Goal: Information Seeking & Learning: Compare options

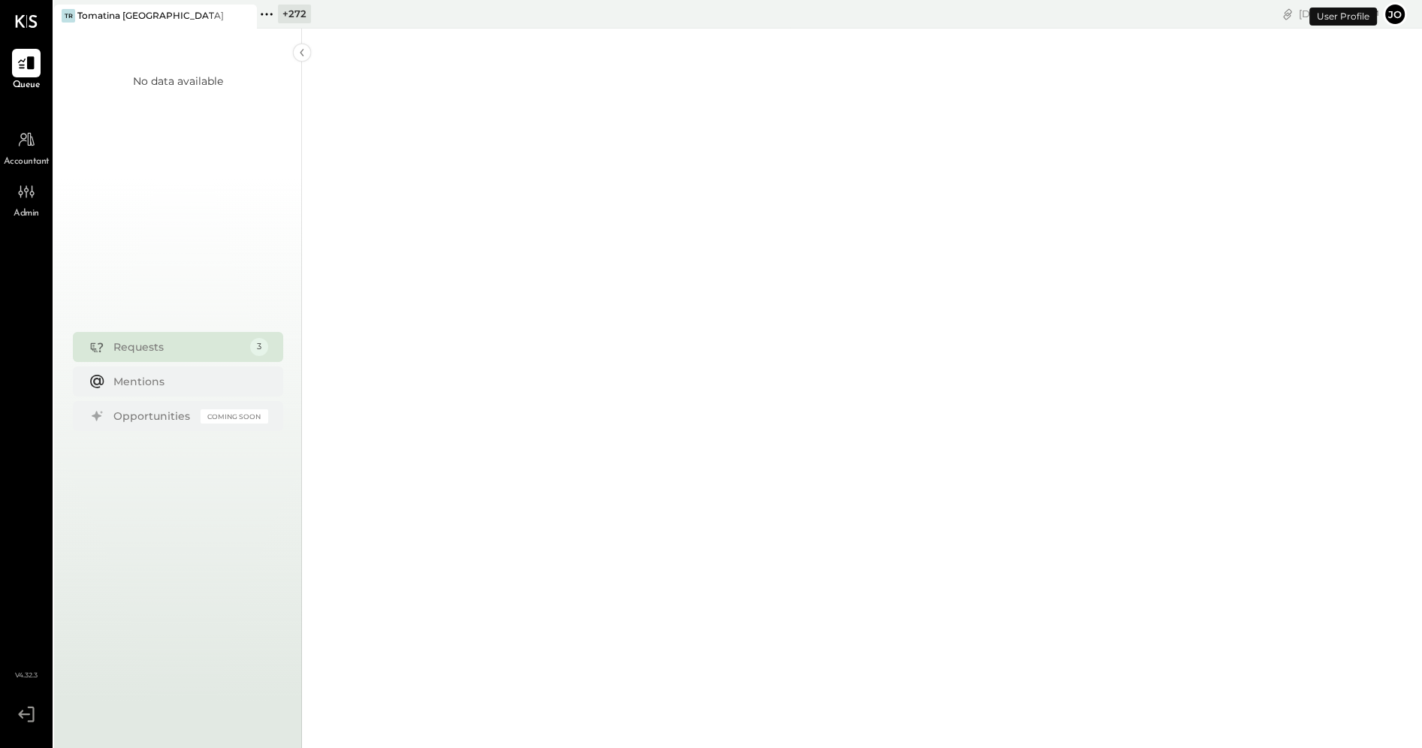
click at [267, 13] on icon at bounding box center [267, 15] width 20 height 20
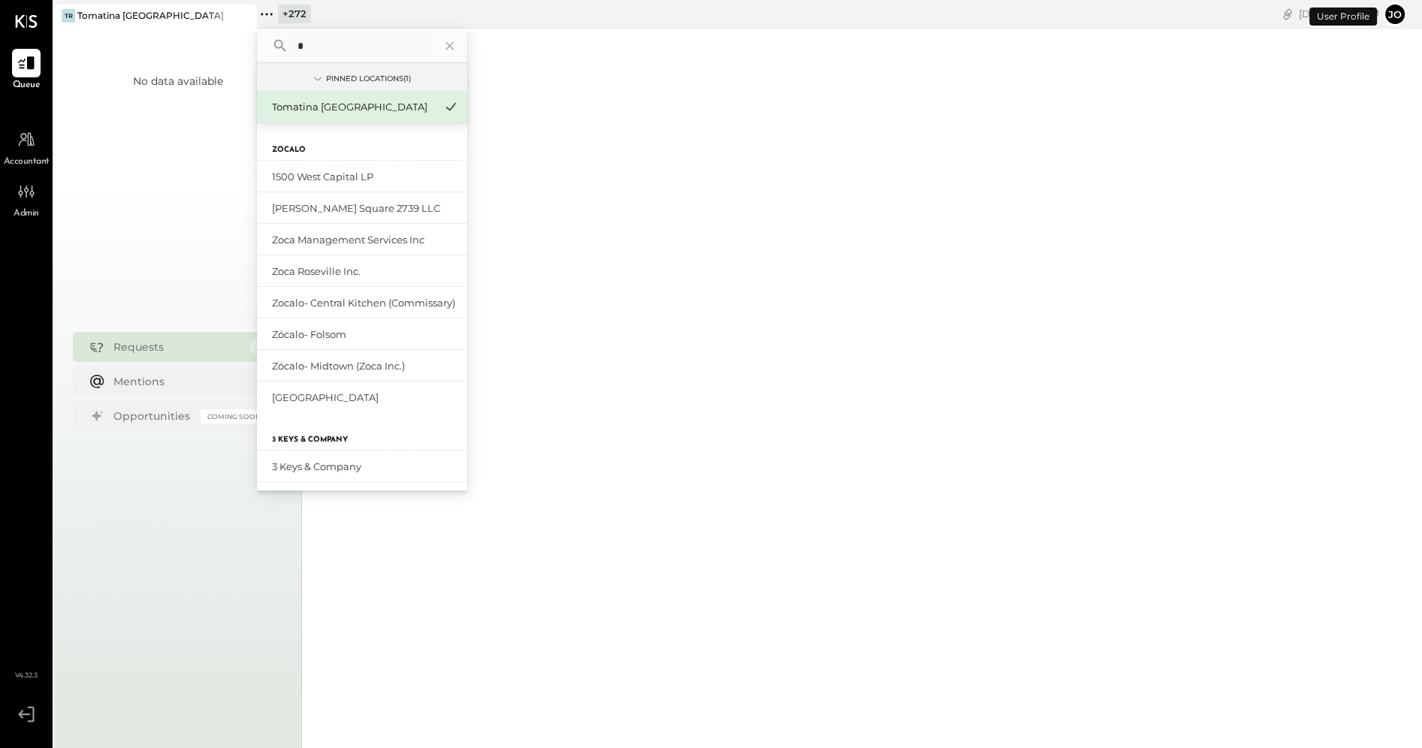
type input "*"
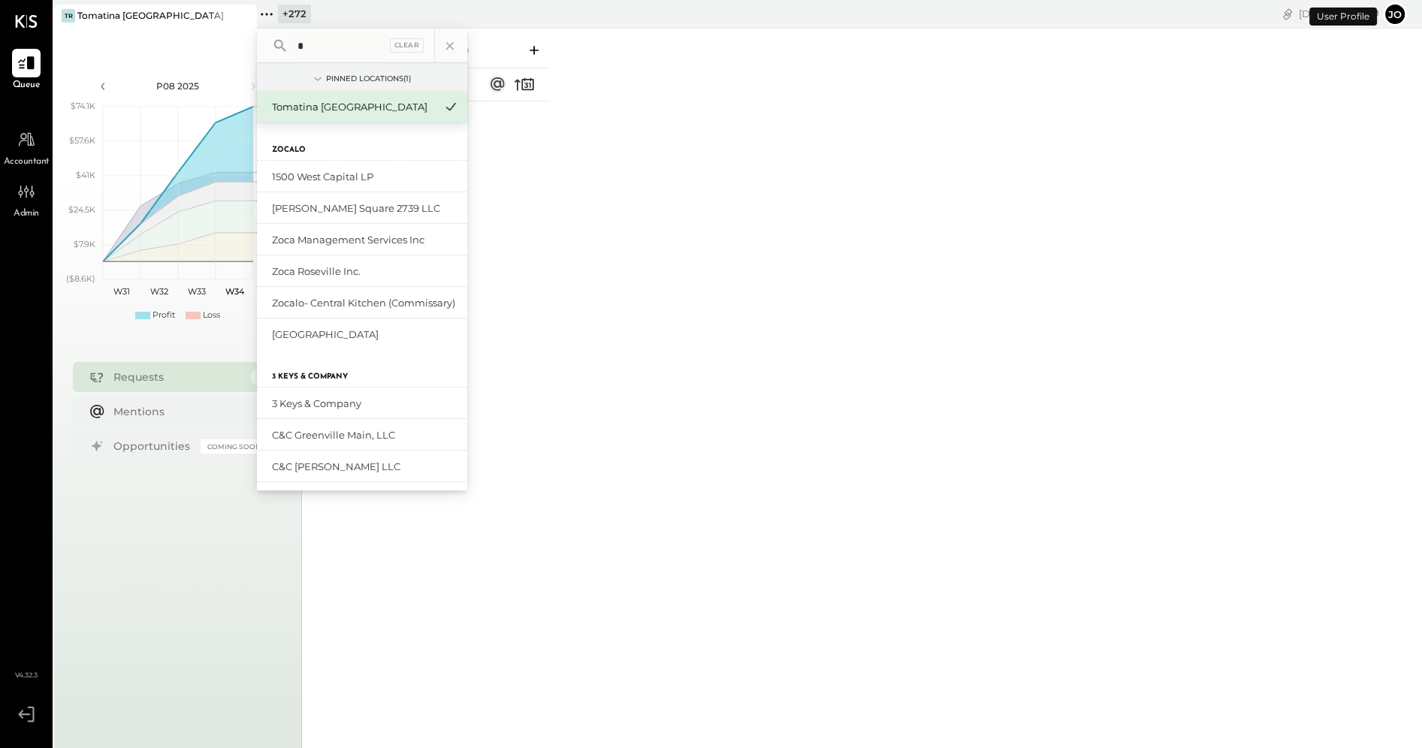
type input "**"
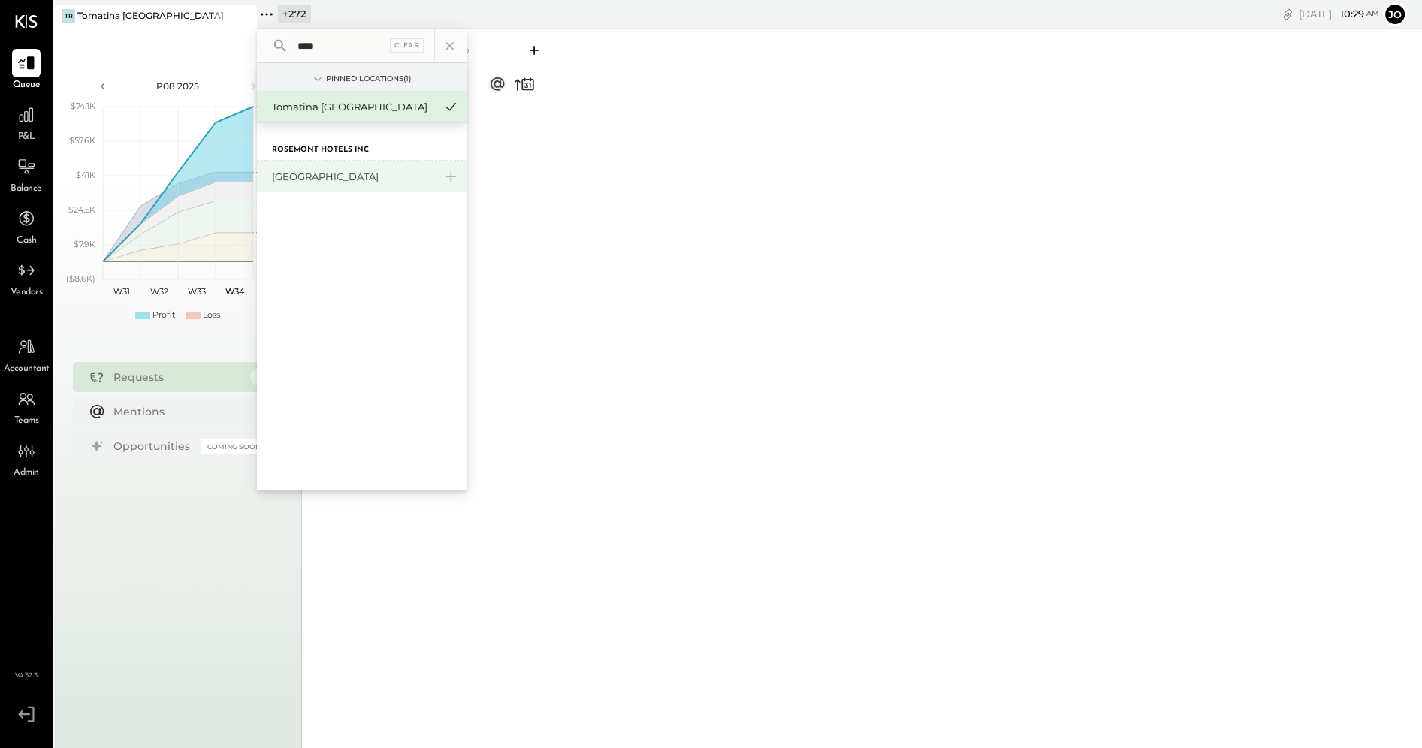
type input "****"
click at [318, 166] on div "[GEOGRAPHIC_DATA]" at bounding box center [362, 177] width 210 height 32
click at [311, 178] on div "[GEOGRAPHIC_DATA]" at bounding box center [353, 177] width 162 height 14
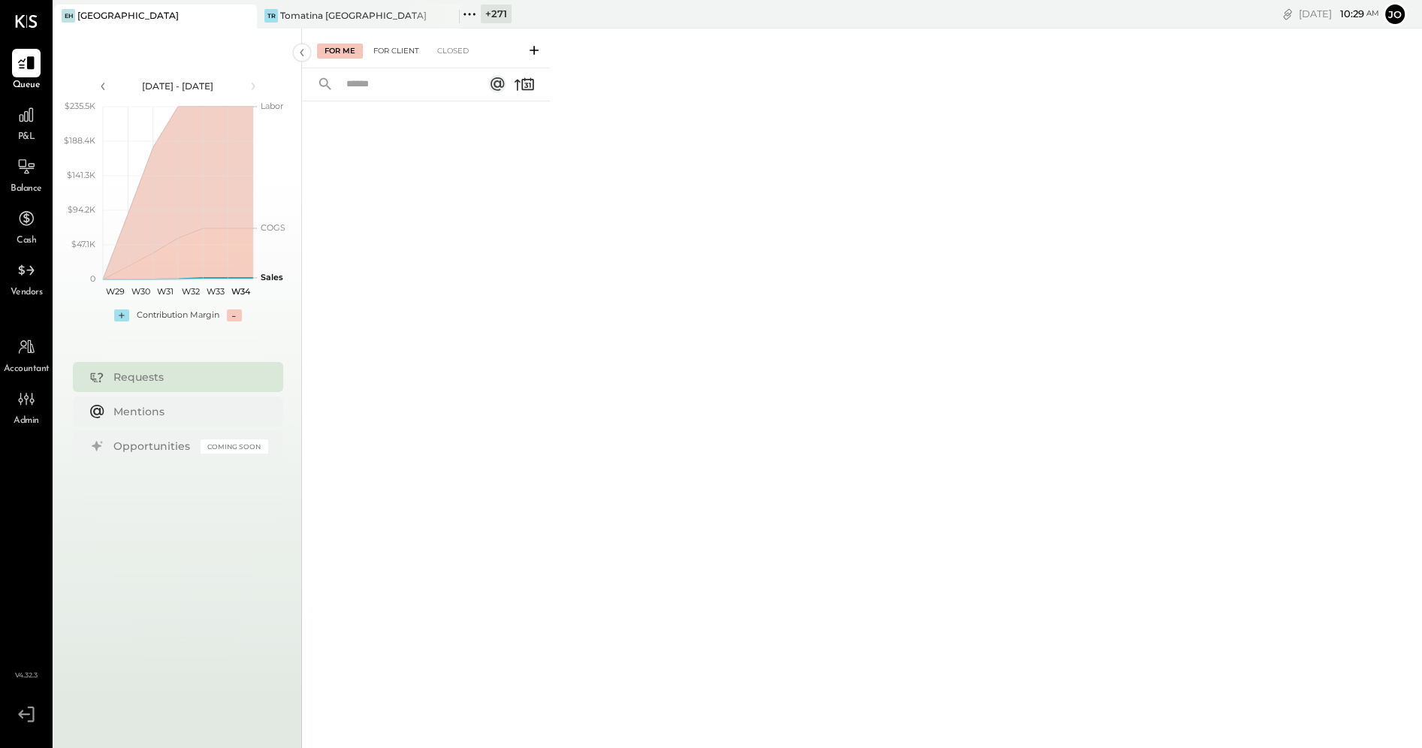
click at [383, 53] on div "For Client" at bounding box center [396, 51] width 61 height 15
click at [14, 119] on div at bounding box center [26, 115] width 29 height 29
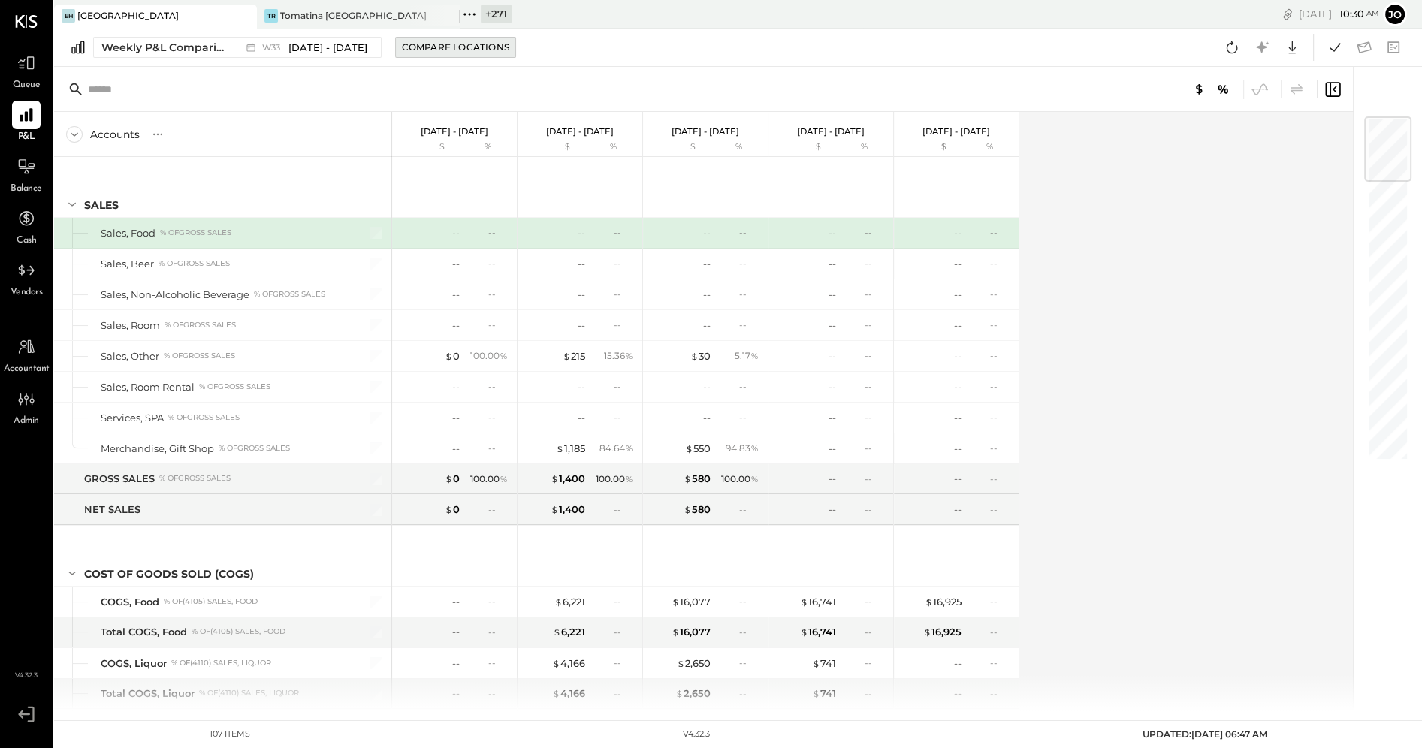
click at [397, 55] on button "Compare Locations" at bounding box center [455, 47] width 121 height 21
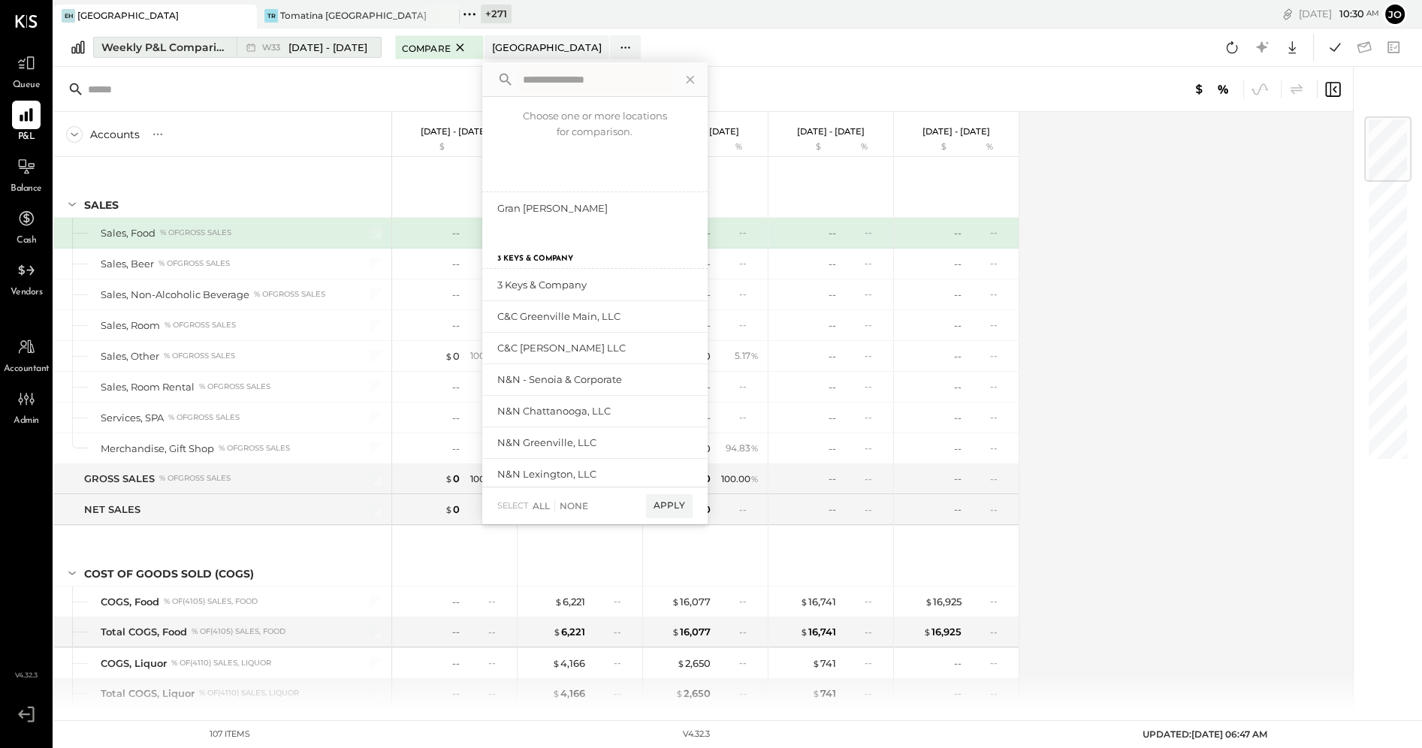
click at [294, 52] on span "[DATE] - [DATE]" at bounding box center [327, 48] width 79 height 14
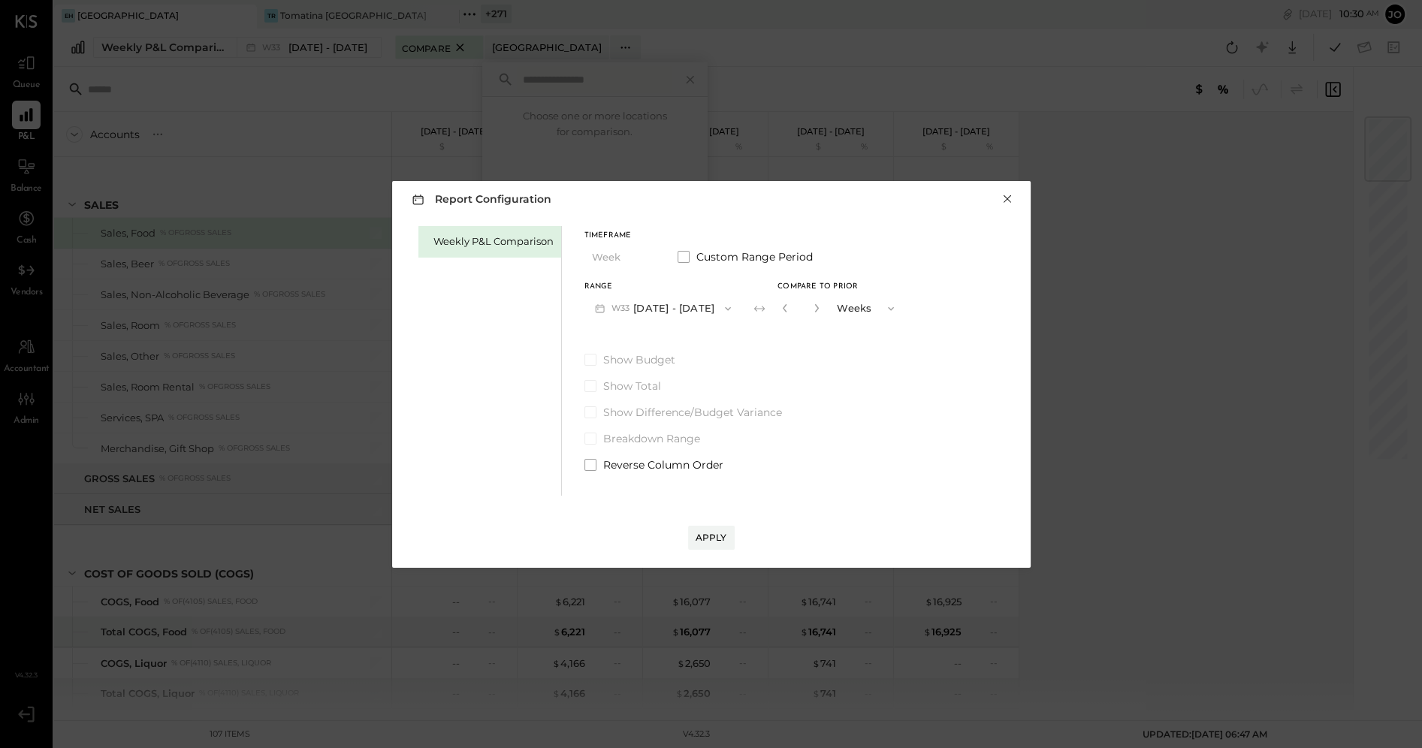
click at [1005, 207] on button "×" at bounding box center [1007, 199] width 14 height 15
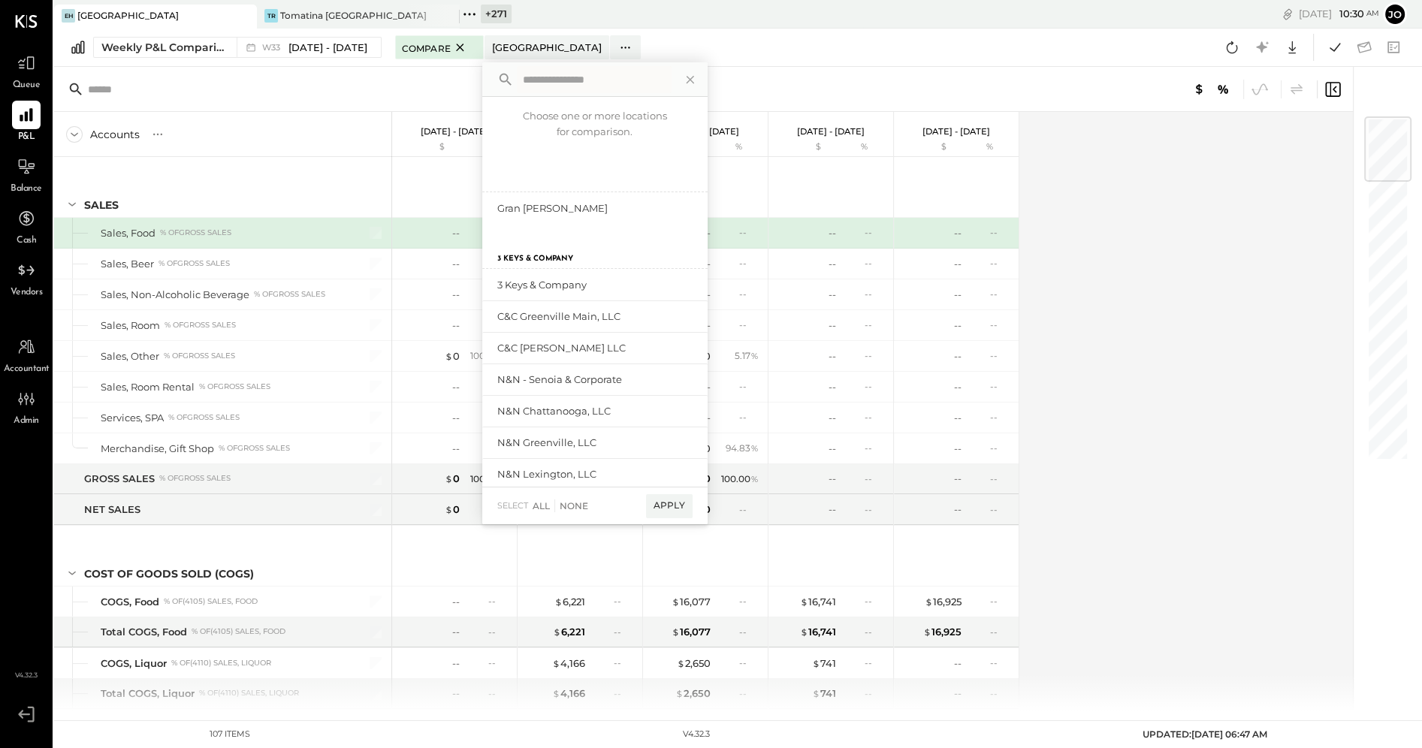
click at [1163, 264] on div "Accounts S % GL [DATE] - [DATE] $ % [DATE] - [DATE] $ % [DATE] - [DATE] $ % [DA…" at bounding box center [704, 411] width 1301 height 599
click at [613, 41] on div "Weekly P&L Comparison W33 [DATE] - [DATE] Compare [GEOGRAPHIC_DATA] Choose one …" at bounding box center [738, 48] width 1368 height 38
click at [690, 84] on icon at bounding box center [690, 80] width 20 height 20
